Goal: Communication & Community: Answer question/provide support

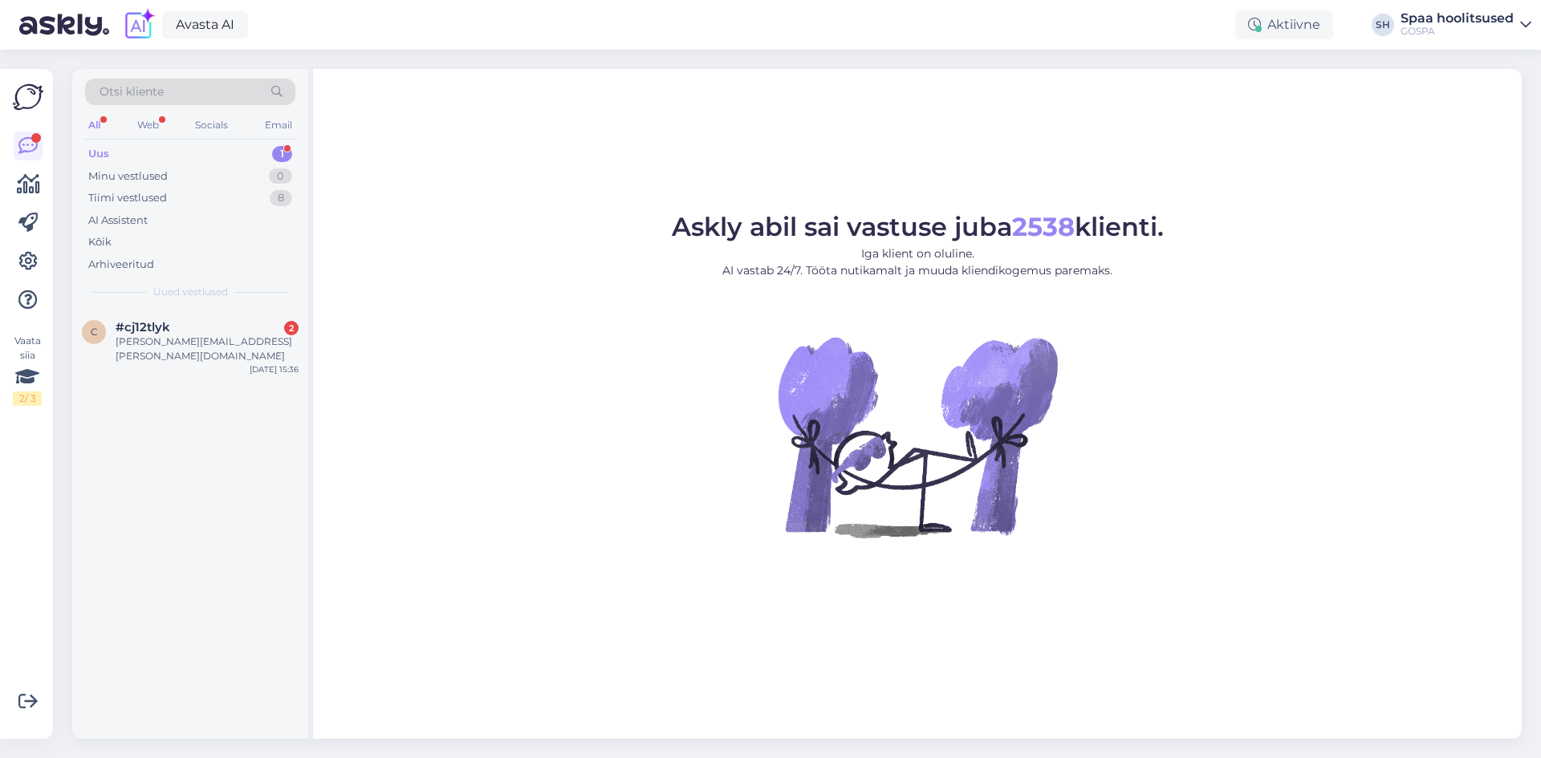
click at [156, 149] on div "Uus 1" at bounding box center [190, 154] width 210 height 22
click at [207, 340] on div "hanna.deborah@talk21.com" at bounding box center [207, 349] width 183 height 29
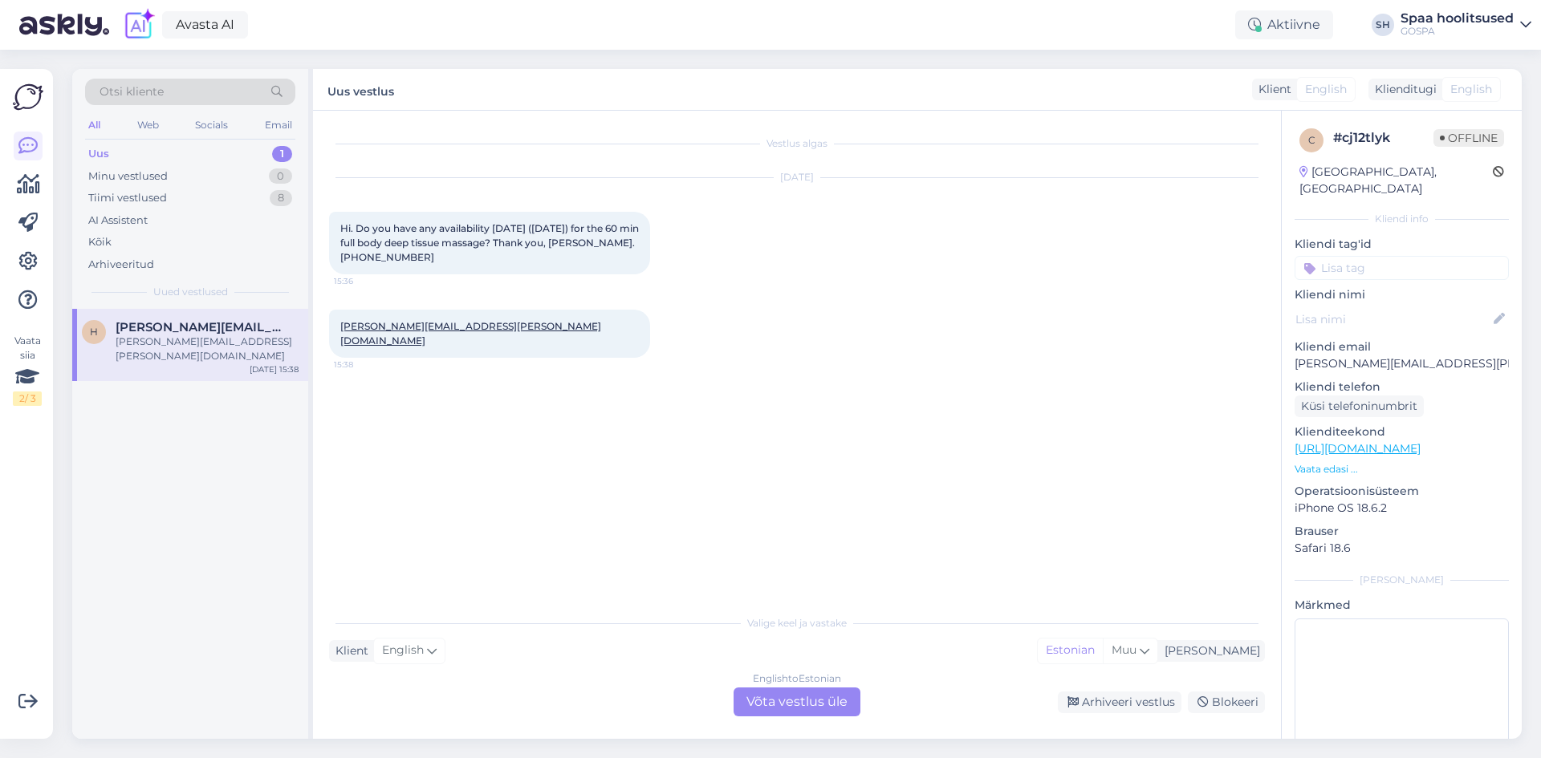
click at [806, 697] on div "English to Estonian Võta vestlus üle" at bounding box center [796, 702] width 127 height 29
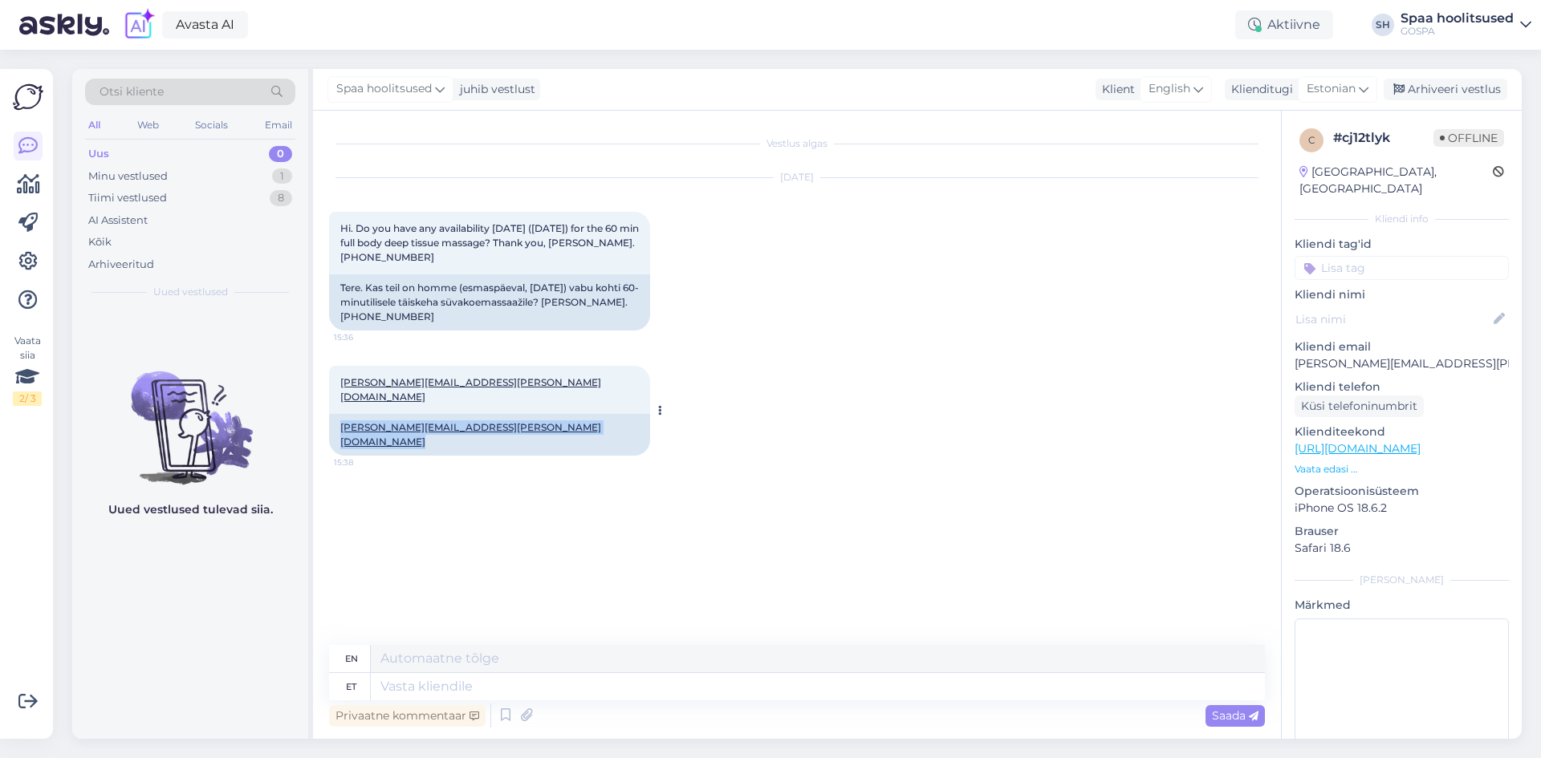
drag, startPoint x: 339, startPoint y: 409, endPoint x: 486, endPoint y: 418, distance: 147.9
click at [486, 418] on div "hanna.deborah@talk21.com 15:38 hanna.deborah@talk21.com" at bounding box center [489, 411] width 321 height 90
copy link "hanna.deborah@talk21.com"
click at [550, 508] on div "Vestlus algas Oct 12 2025 Hi. Do you have any availability tomorrow (Mon 13th O…" at bounding box center [804, 379] width 950 height 504
click at [504, 693] on textarea at bounding box center [818, 686] width 894 height 27
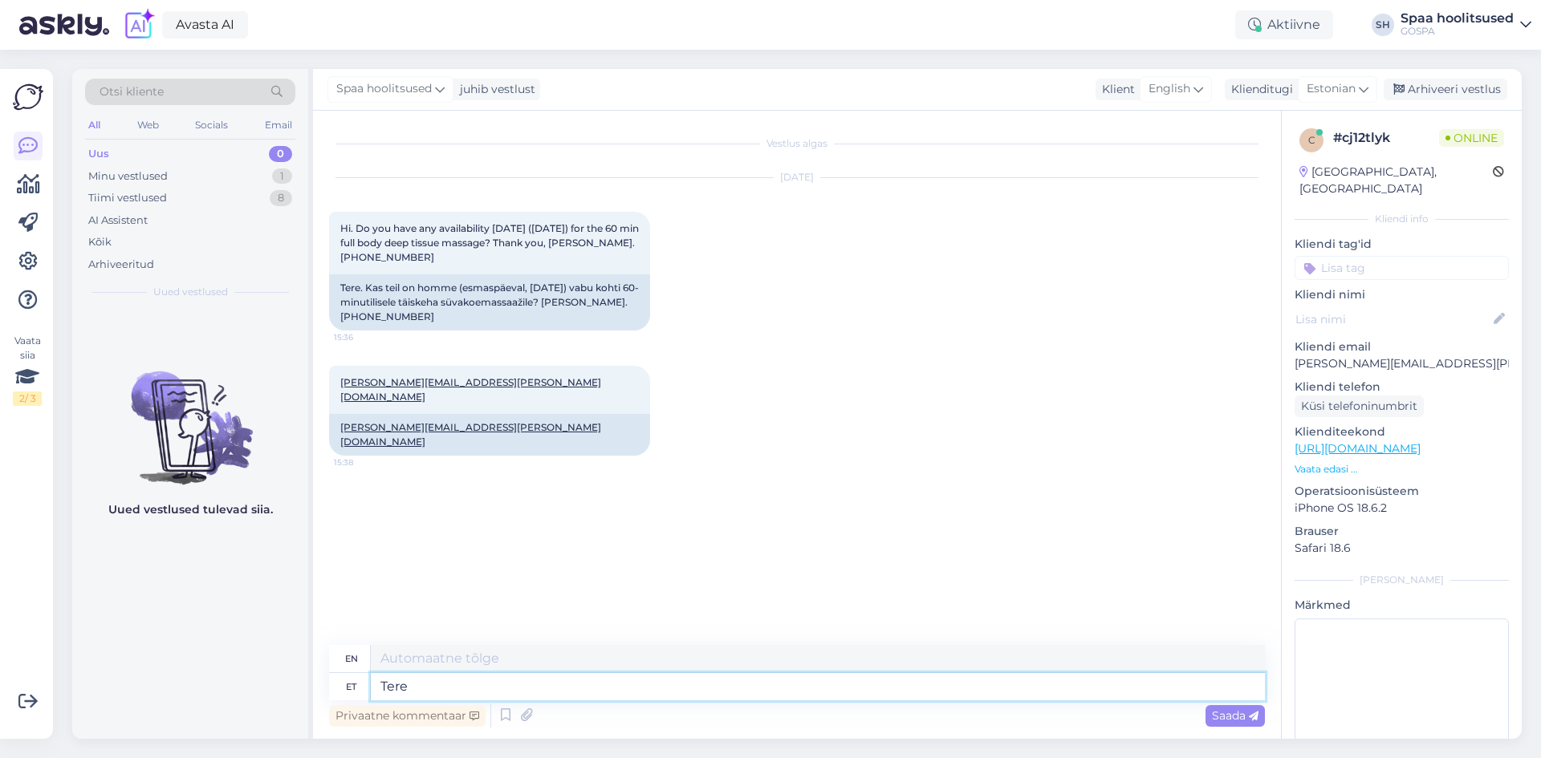
type textarea "Tere."
type textarea "Hello"
type textarea "Tere."
type textarea "Hello."
type textarea "Tere. Saadame"
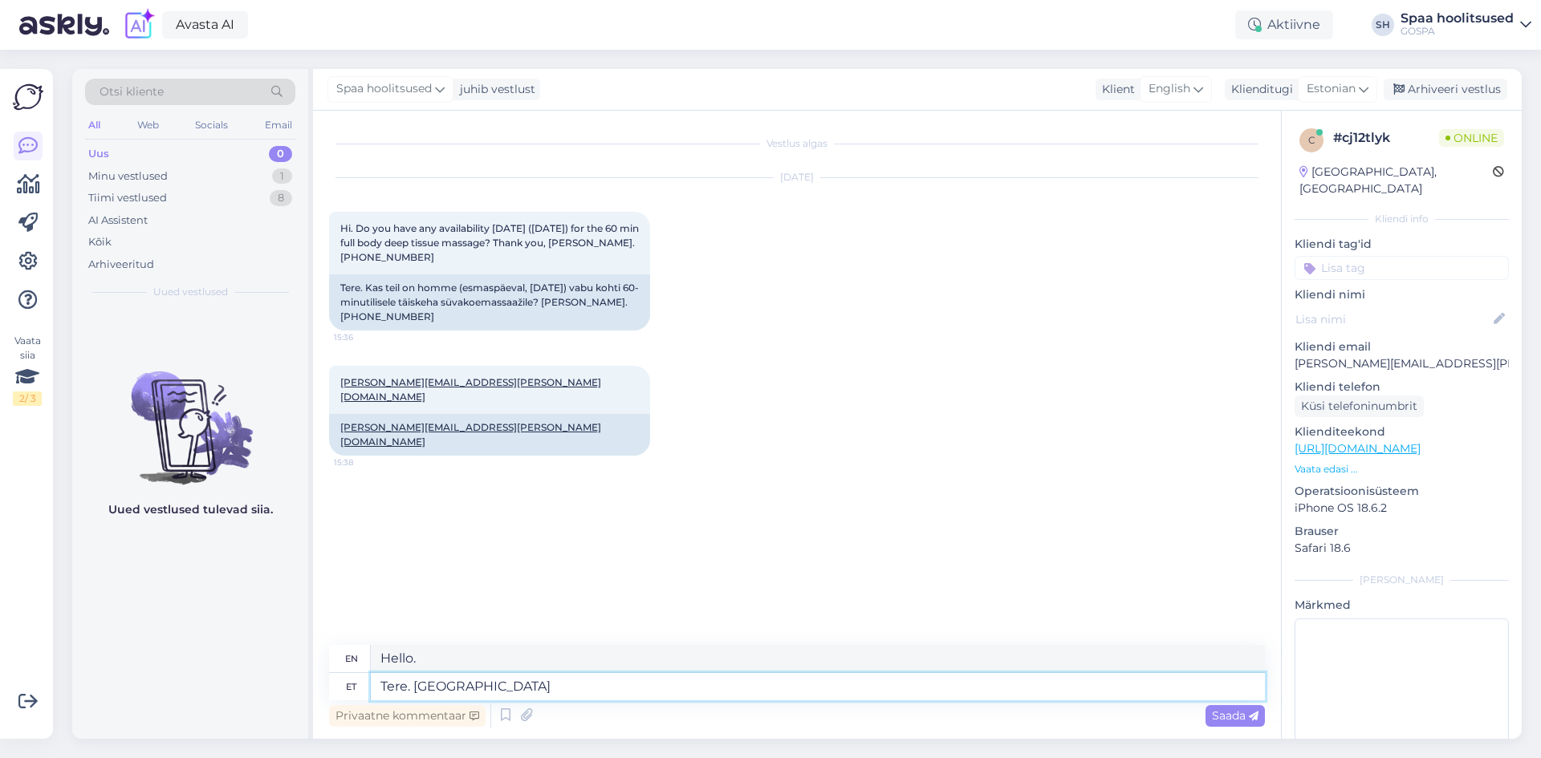
type textarea "Hello. We are sending"
type textarea "Tere. Saadame vabade a"
type textarea "Hello. We are sending free"
type textarea "Tere. Saadame vabade aegade k"
type textarea "Hello. We send free times."
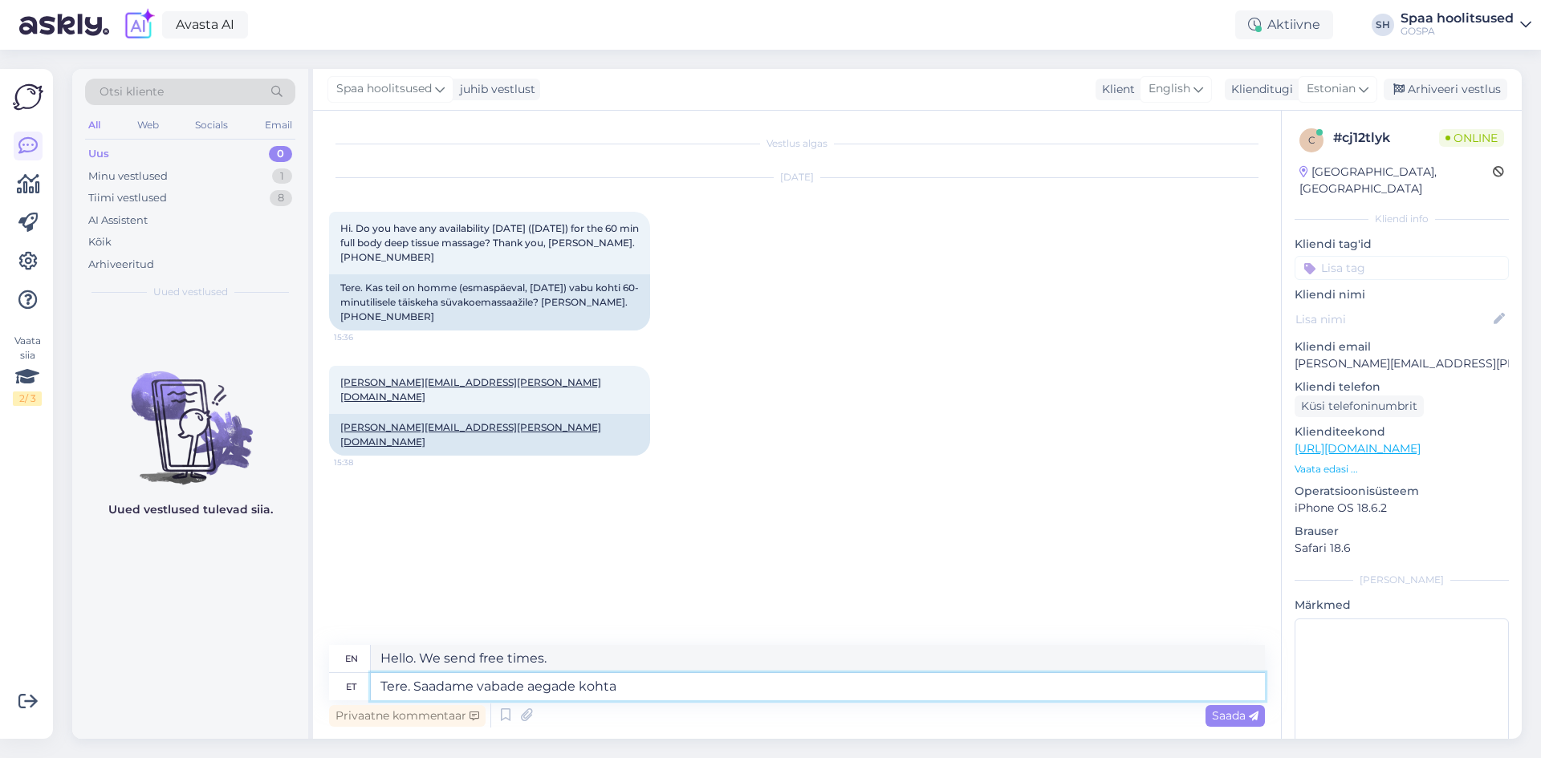
type textarea "Tere. Saadame vabade aegade kohta i"
type textarea "Hello. We will send you information about available times."
type textarea "Tere. Saadame vabade aegade kohta info"
type textarea "Hello. We will send you information about free times."
type textarea "Tere. Saadame vabade aegade kohta info Teile meili"
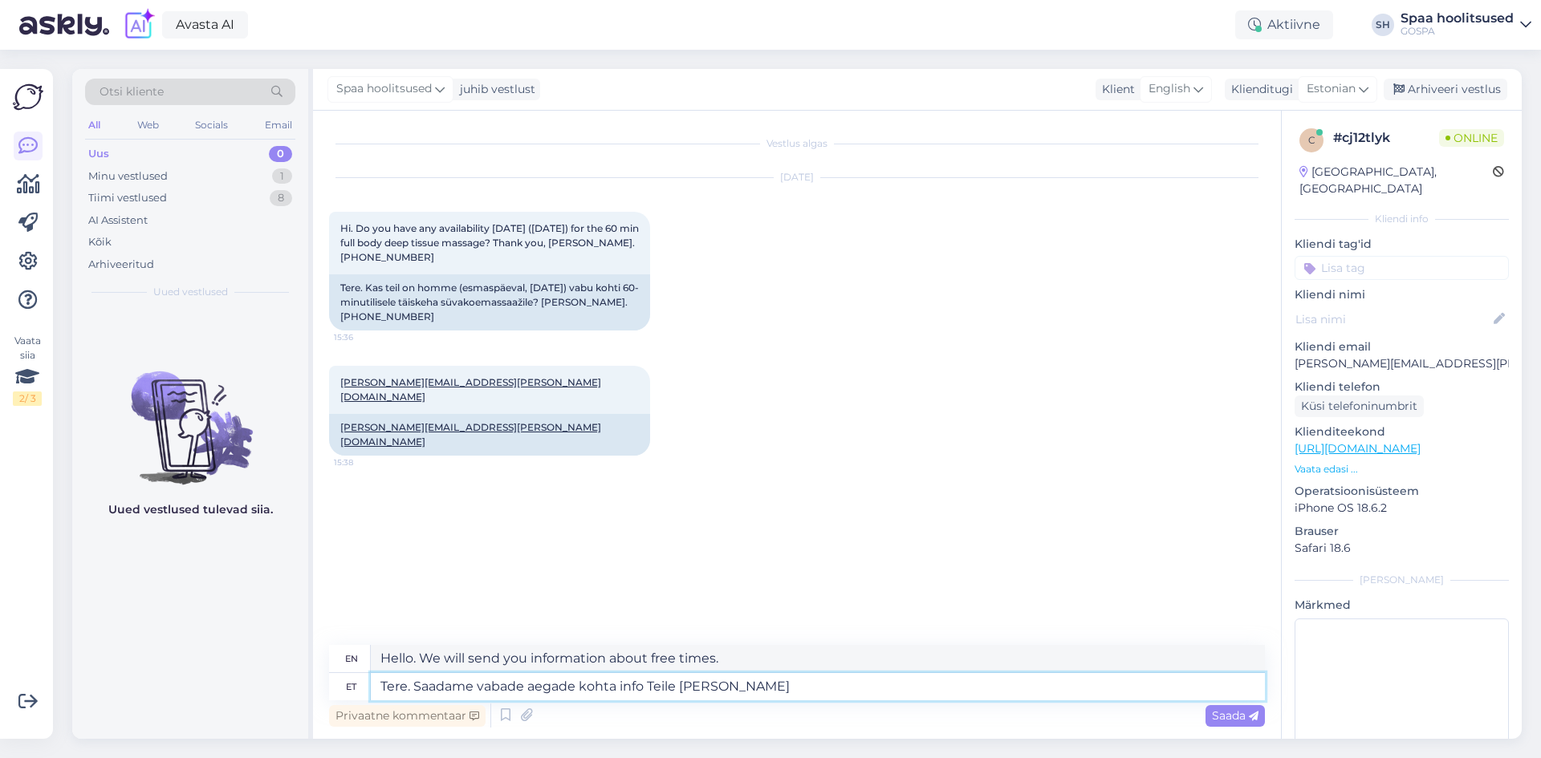
type textarea "Hello. We will send you information about free times by email."
type textarea "Tere. Saadame vabade aegade kohta info Teile meili peale."
click at [1237, 716] on span "Saada" at bounding box center [1235, 715] width 47 height 14
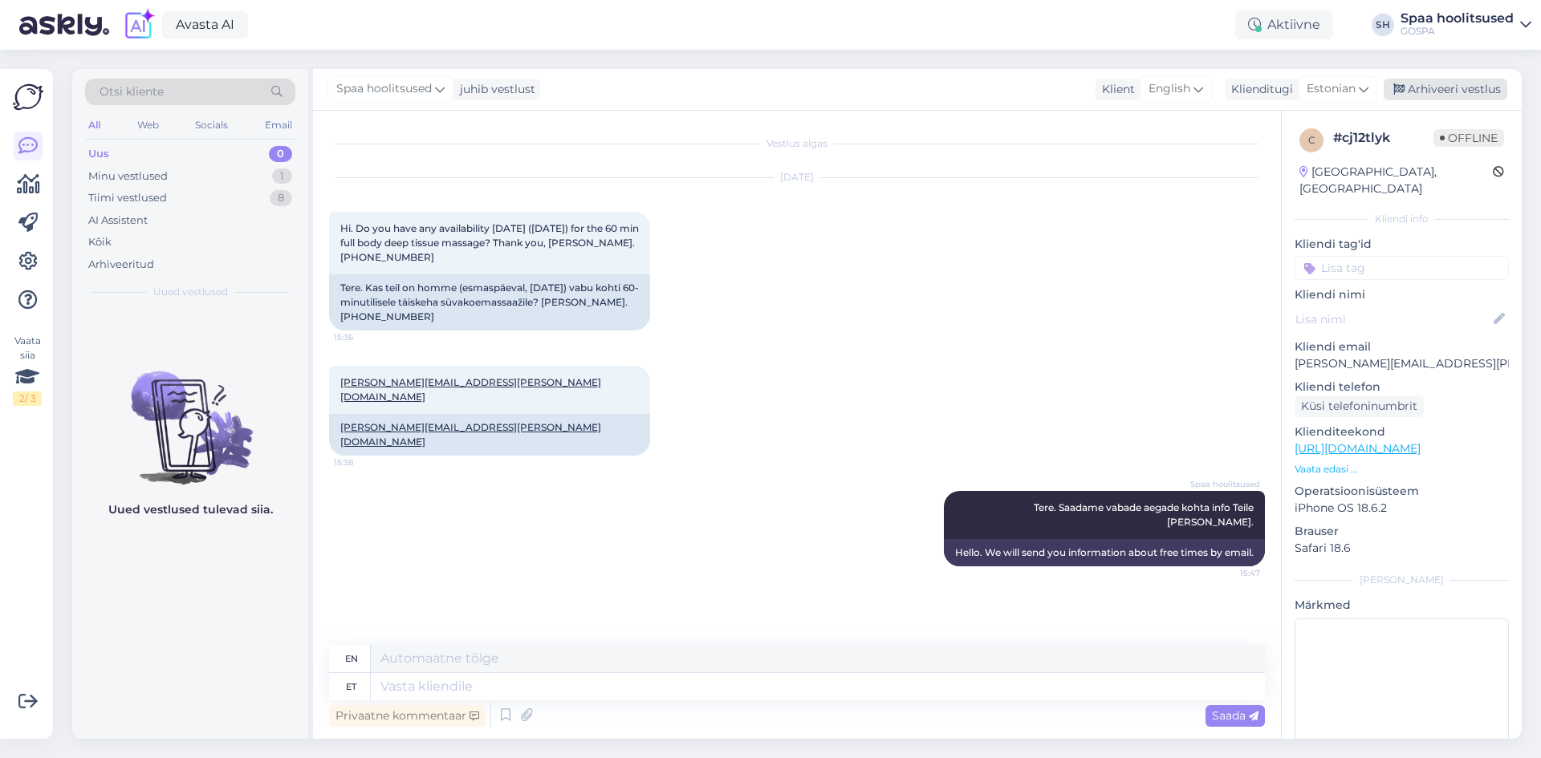
click at [1471, 92] on div "Arhiveeri vestlus" at bounding box center [1445, 90] width 124 height 22
